Goal: Task Accomplishment & Management: Complete application form

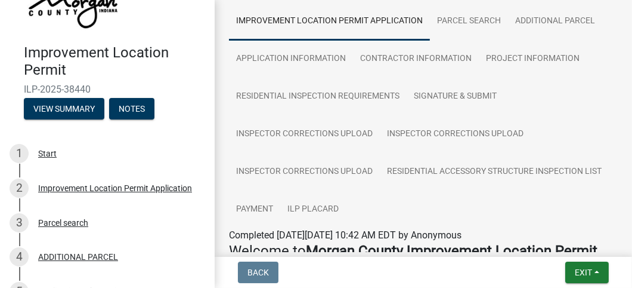
scroll to position [75, 0]
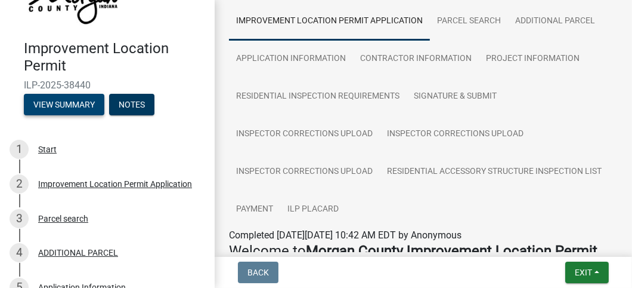
click at [56, 115] on button "View Summary" at bounding box center [64, 104] width 81 height 21
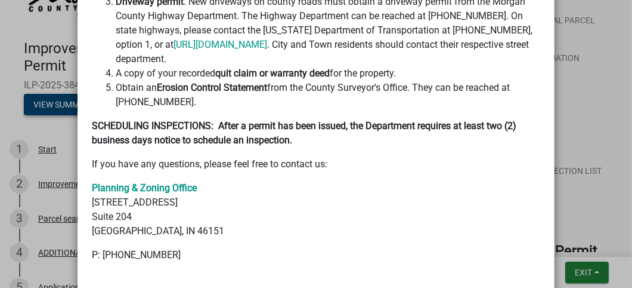
scroll to position [654, 0]
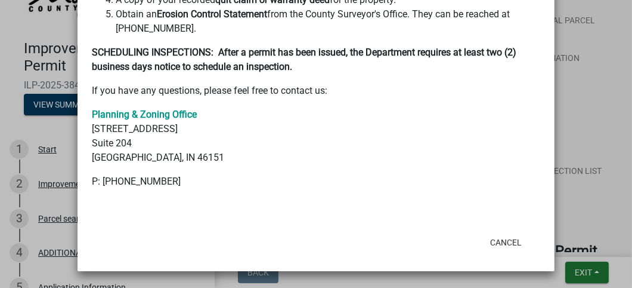
scroll to position [1123, 0]
click at [498, 231] on button "Cancel" at bounding box center [506, 241] width 51 height 21
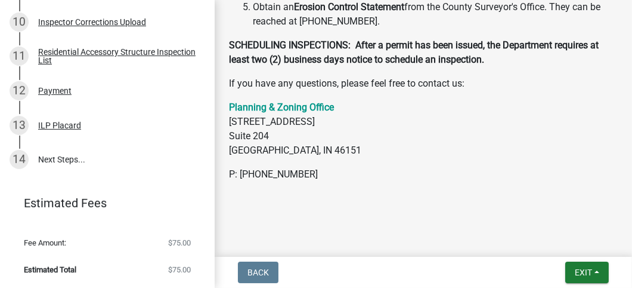
scroll to position [1254, 0]
click at [83, 142] on link "14 Next Steps..." at bounding box center [107, 159] width 215 height 35
click at [26, 150] on div "14" at bounding box center [19, 159] width 19 height 19
click at [576, 267] on span "Exit" at bounding box center [583, 272] width 17 height 10
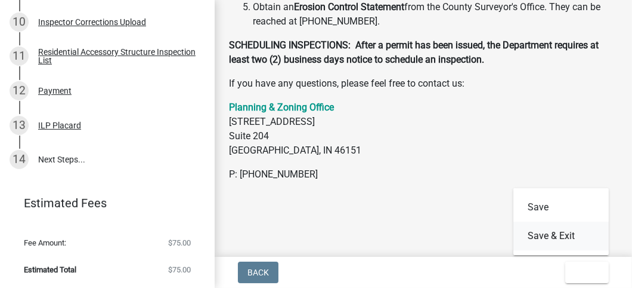
click at [550, 231] on button "Save & Exit" at bounding box center [561, 235] width 95 height 29
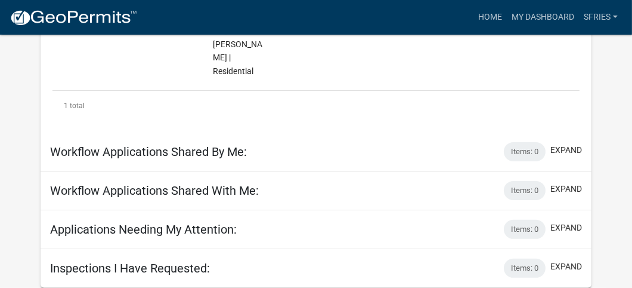
scroll to position [447, 0]
click at [69, 282] on div "Inspections I Have Requested: Items: 0 expand" at bounding box center [316, 268] width 551 height 39
click at [70, 270] on h5 "Inspections I Have Requested:" at bounding box center [130, 268] width 160 height 14
click at [572, 265] on button "expand" at bounding box center [567, 266] width 32 height 13
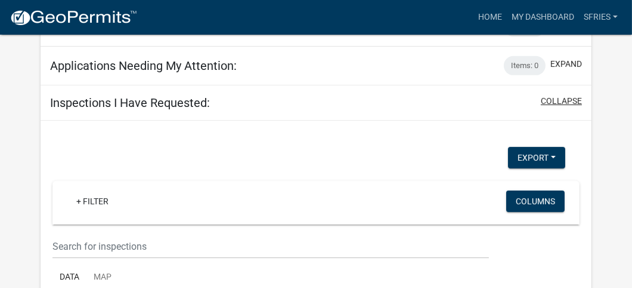
scroll to position [554, 0]
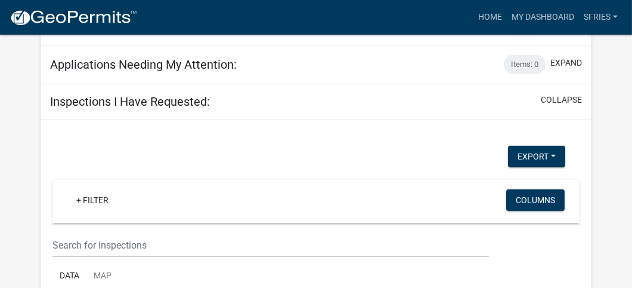
click at [434, 119] on div "Inspections I Have Requested: collapse" at bounding box center [316, 101] width 551 height 35
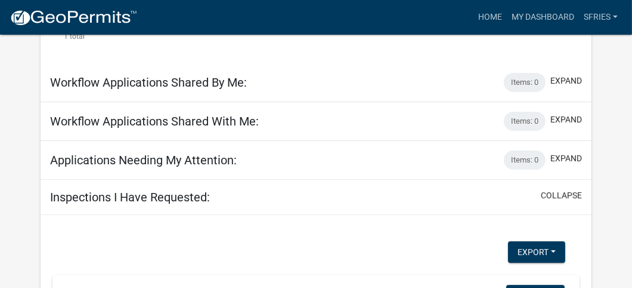
scroll to position [459, 0]
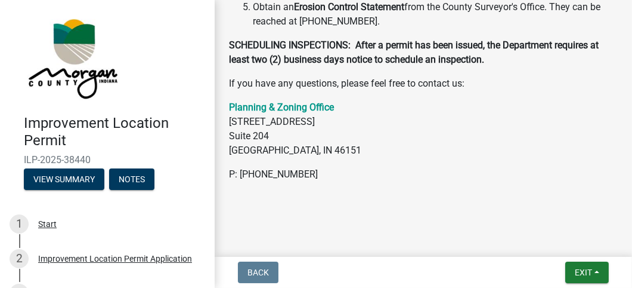
scroll to position [1361, 0]
